Goal: Task Accomplishment & Management: Complete application form

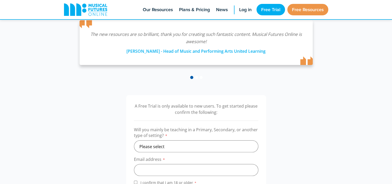
scroll to position [135, 0]
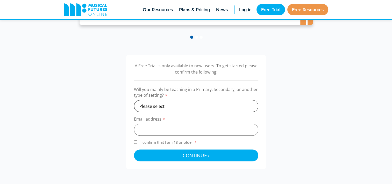
click at [183, 106] on select "Please select Primary Secondary Other" at bounding box center [196, 106] width 124 height 12
select select "secondary"
click at [134, 100] on select "Please select Primary Secondary Other" at bounding box center [196, 106] width 124 height 12
click at [172, 130] on input "email" at bounding box center [196, 129] width 124 height 12
type input "m.teixeira@hulmehallschool.org"
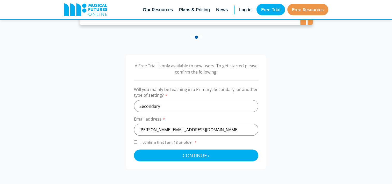
click at [137, 142] on input "I confirm that I am 18 or older *" at bounding box center [135, 141] width 3 height 3
checkbox input "true"
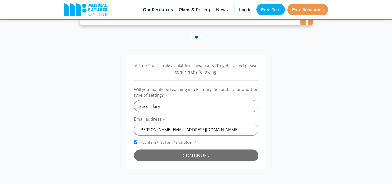
click at [155, 156] on button "Continue › Checking your details..." at bounding box center [196, 155] width 124 height 12
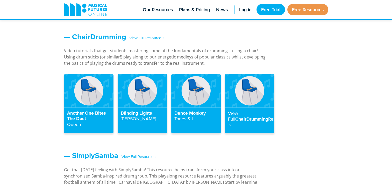
scroll to position [576, 0]
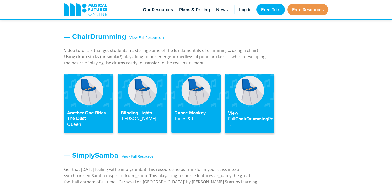
click at [243, 120] on strong "Resource ‎ ›" at bounding box center [257, 121] width 59 height 12
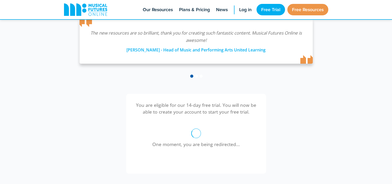
scroll to position [97, 0]
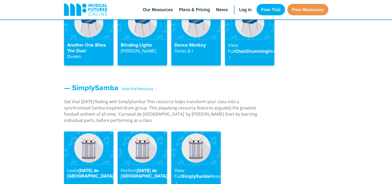
scroll to position [641, 0]
